Goal: Transaction & Acquisition: Subscribe to service/newsletter

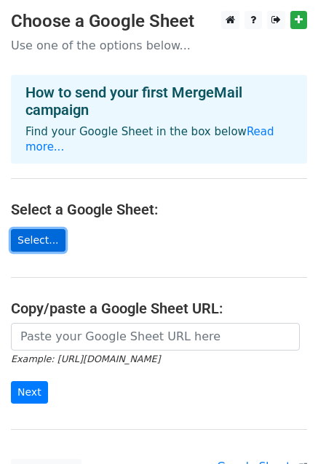
click at [39, 231] on link "Select..." at bounding box center [38, 240] width 55 height 23
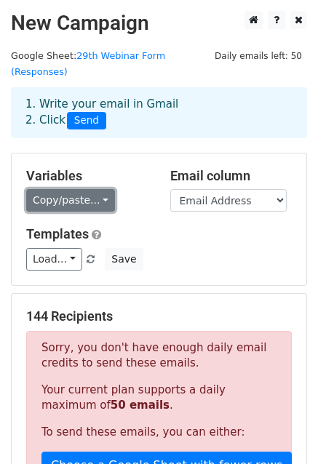
click at [81, 189] on link "Copy/paste..." at bounding box center [70, 200] width 89 height 23
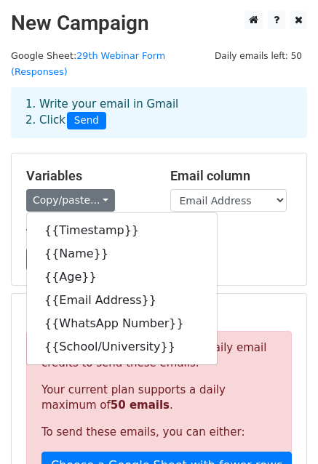
click at [125, 189] on div "Copy/paste... {{Timestamp}} {{Name}} {{Age}} {{Email Address}} {{WhatsApp Numbe…" at bounding box center [87, 200] width 122 height 23
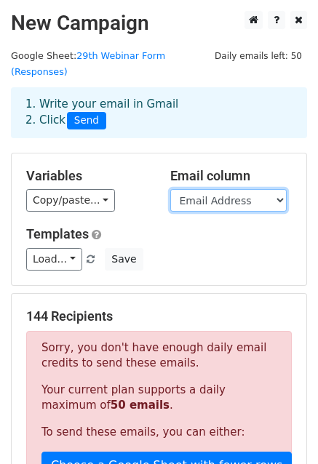
click at [236, 189] on select "Timestamp Name Age Email Address WhatsApp Number School/University" at bounding box center [228, 200] width 116 height 23
click at [170, 189] on select "Timestamp Name Age Email Address WhatsApp Number School/University" at bounding box center [228, 200] width 116 height 23
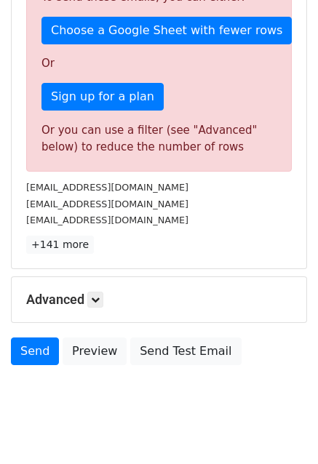
scroll to position [440, 0]
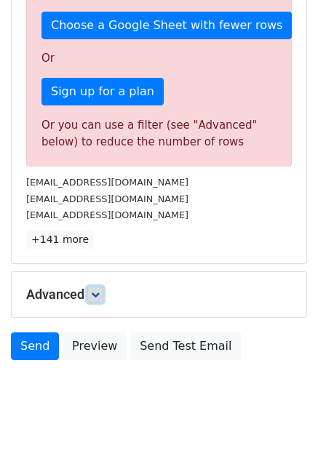
click at [100, 290] on icon at bounding box center [95, 294] width 9 height 9
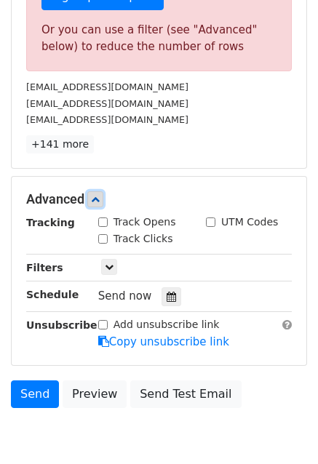
scroll to position [582, 0]
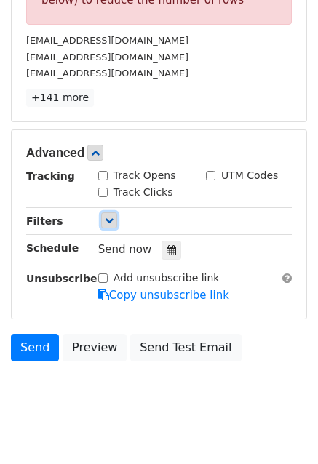
click at [109, 216] on icon at bounding box center [109, 220] width 9 height 9
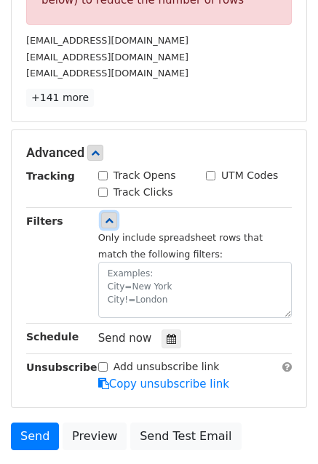
click at [109, 216] on icon at bounding box center [109, 220] width 9 height 9
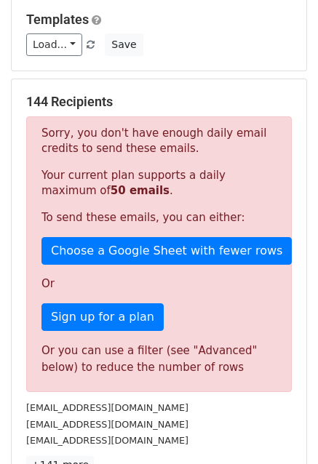
scroll to position [263, 0]
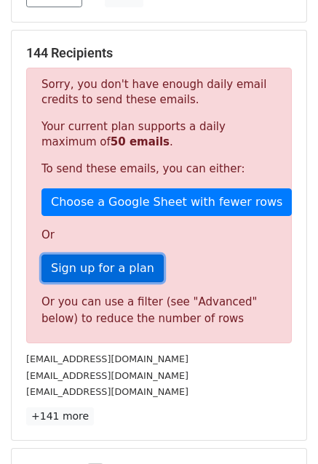
click at [113, 255] on link "Sign up for a plan" at bounding box center [102, 269] width 122 height 28
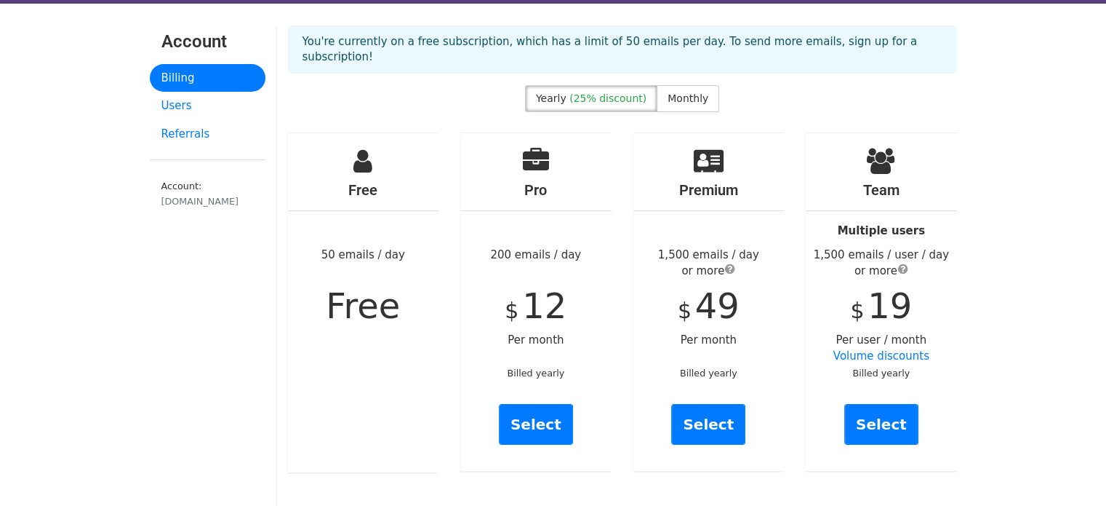
scroll to position [47, 0]
